Goal: Transaction & Acquisition: Purchase product/service

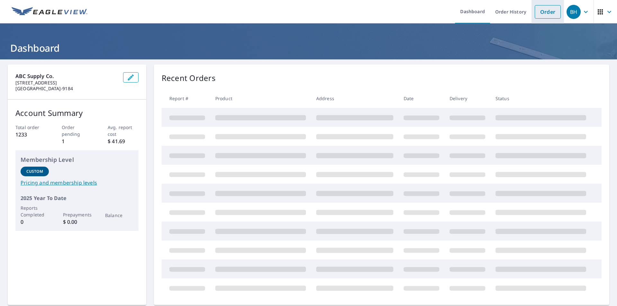
click at [545, 15] on link "Order" at bounding box center [548, 12] width 26 height 14
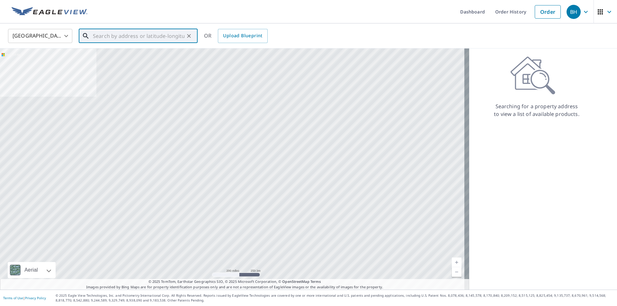
click at [135, 39] on input "text" at bounding box center [139, 36] width 92 height 18
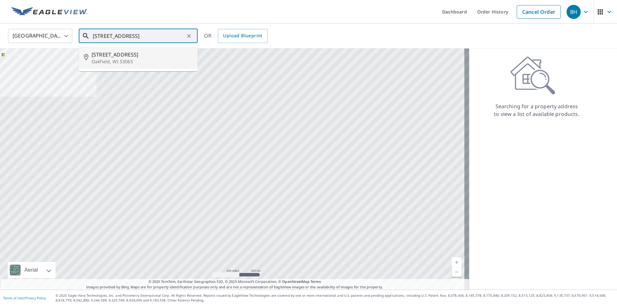
click at [102, 55] on span "[STREET_ADDRESS]" at bounding box center [142, 55] width 101 height 8
type input "[STREET_ADDRESS]"
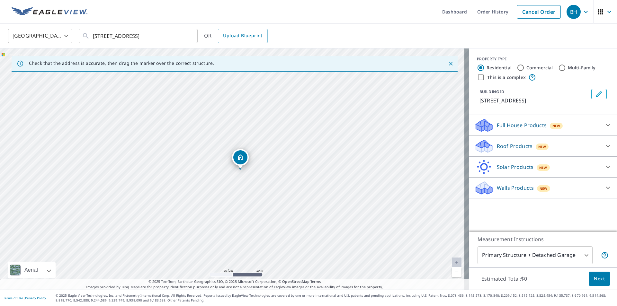
drag, startPoint x: 237, startPoint y: 159, endPoint x: 254, endPoint y: 211, distance: 54.5
click at [254, 211] on div "[STREET_ADDRESS]" at bounding box center [234, 169] width 469 height 241
drag, startPoint x: 239, startPoint y: 158, endPoint x: 214, endPoint y: 155, distance: 24.3
click at [604, 146] on icon at bounding box center [608, 146] width 8 height 8
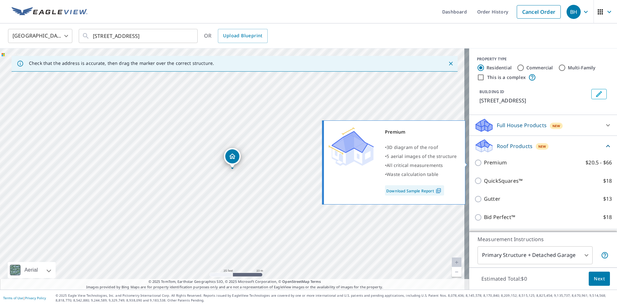
click at [475, 163] on input "Premium $20.5 - $66" at bounding box center [480, 163] width 10 height 8
checkbox input "true"
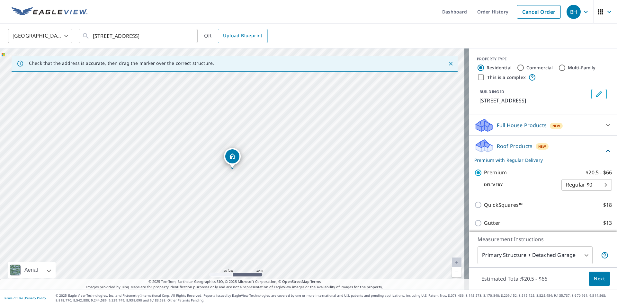
click at [517, 68] on input "Commercial" at bounding box center [521, 68] width 8 height 8
radio input "true"
type input "4"
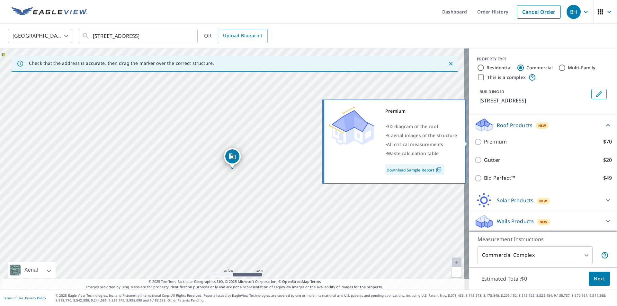
click at [475, 144] on input "Premium $70" at bounding box center [480, 142] width 10 height 8
checkbox input "true"
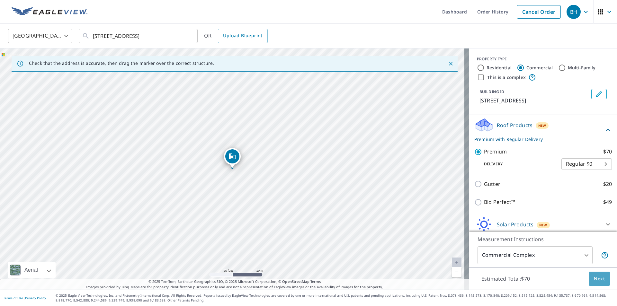
click at [596, 280] on span "Next" at bounding box center [599, 279] width 11 height 8
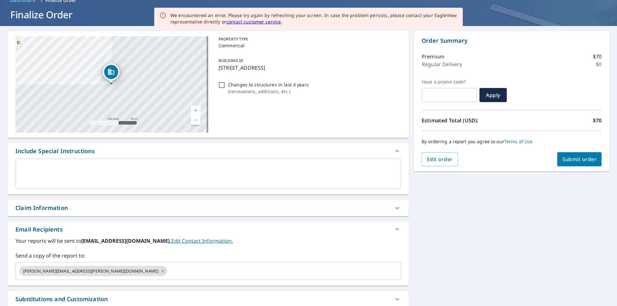
scroll to position [40, 0]
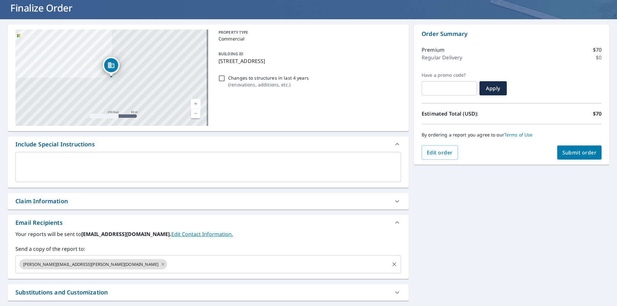
click at [160, 265] on icon at bounding box center [162, 264] width 5 height 7
checkbox input "true"
click at [53, 265] on input "text" at bounding box center [203, 265] width 370 height 12
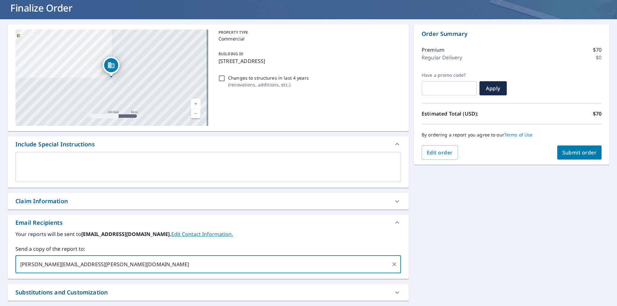
type input "[PERSON_NAME][EMAIL_ADDRESS][PERSON_NAME][DOMAIN_NAME]"
click at [579, 154] on span "Submit order" at bounding box center [580, 152] width 34 height 7
checkbox input "true"
